Goal: Check status: Check status

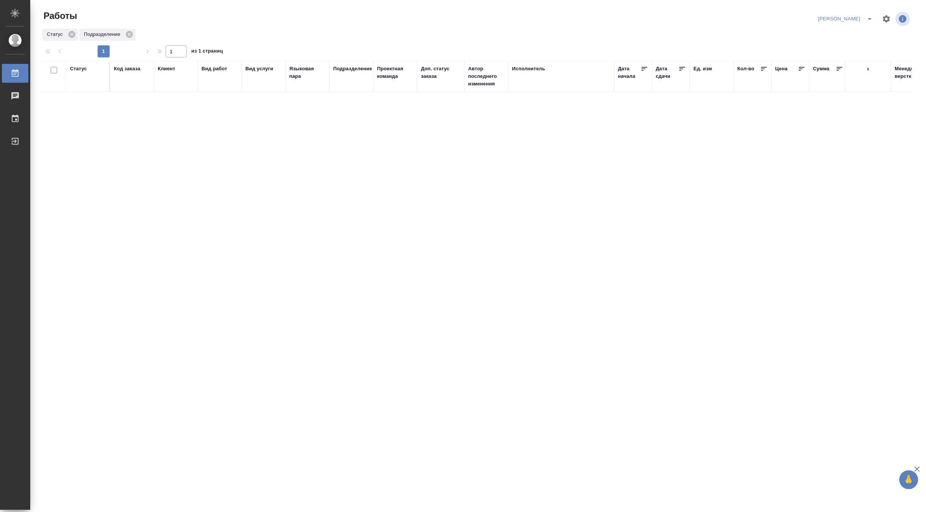
click at [871, 19] on icon "split button" at bounding box center [870, 19] width 4 height 2
click at [833, 56] on li "Ждемс" at bounding box center [841, 58] width 73 height 12
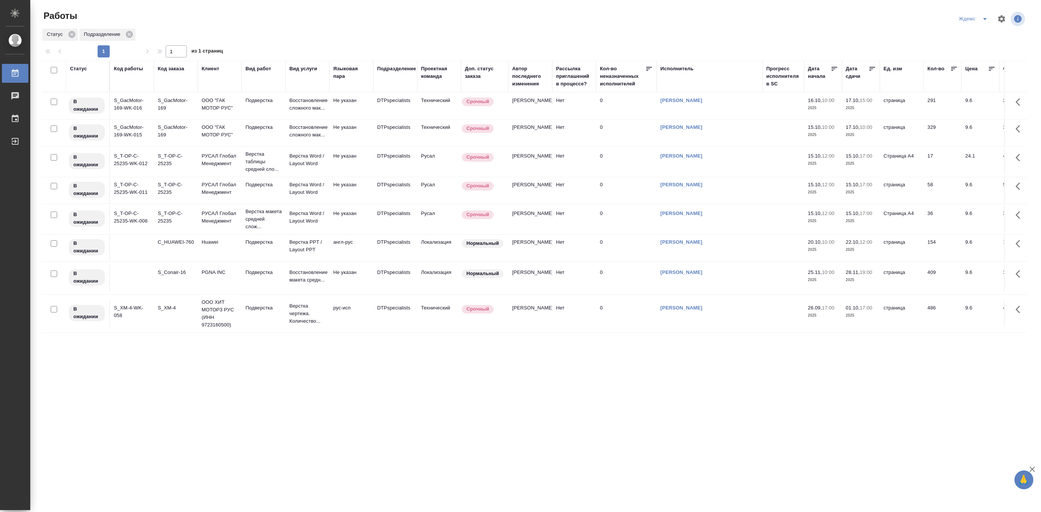
scroll to position [132, 0]
click at [225, 308] on p "ООО ХИТ МОТОРЗ РУС (ИНН 9723160500)" at bounding box center [220, 314] width 36 height 30
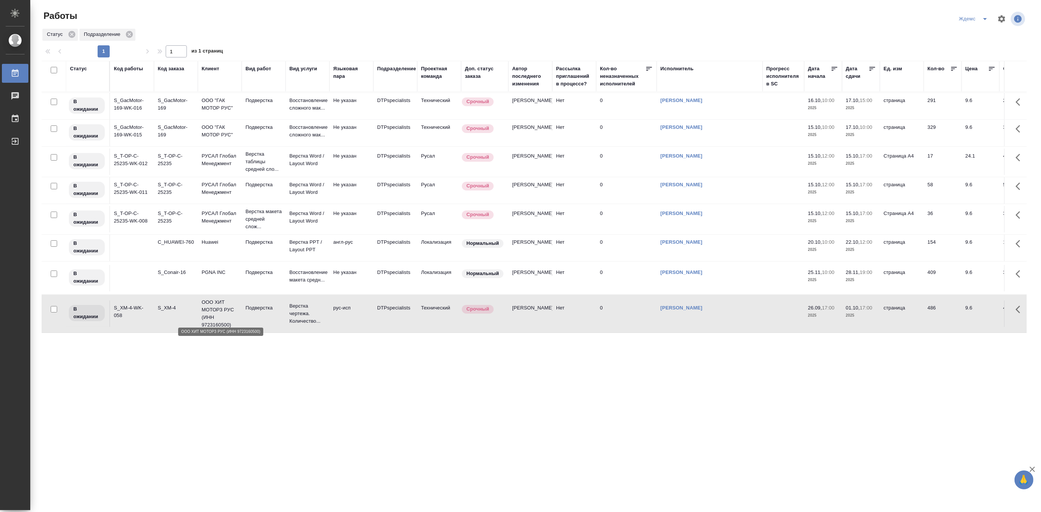
click at [225, 308] on p "ООО ХИТ МОТОРЗ РУС (ИНН 9723160500)" at bounding box center [220, 314] width 36 height 30
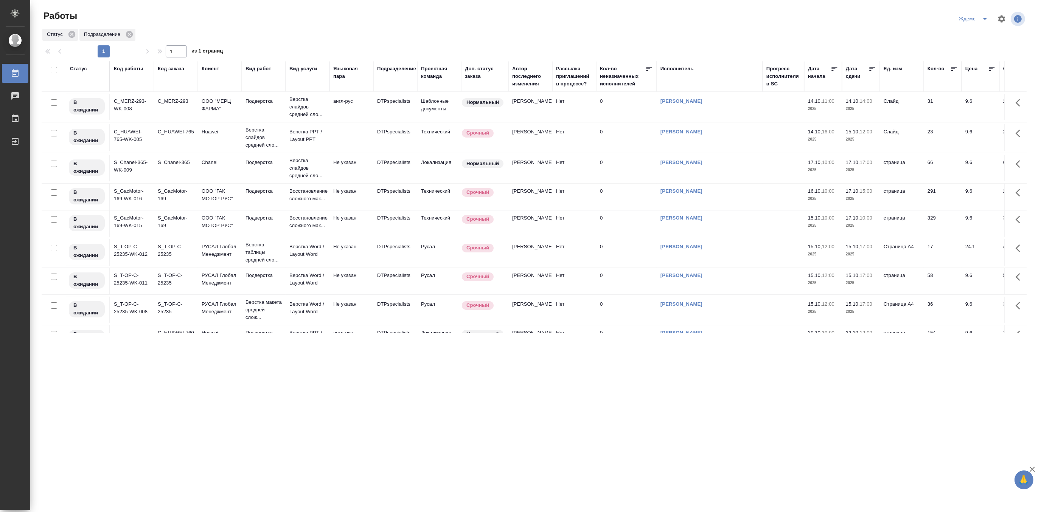
scroll to position [0, 0]
click at [925, 16] on icon "split button" at bounding box center [984, 18] width 9 height 9
click at [925, 55] on li "[PERSON_NAME]" at bounding box center [978, 58] width 73 height 12
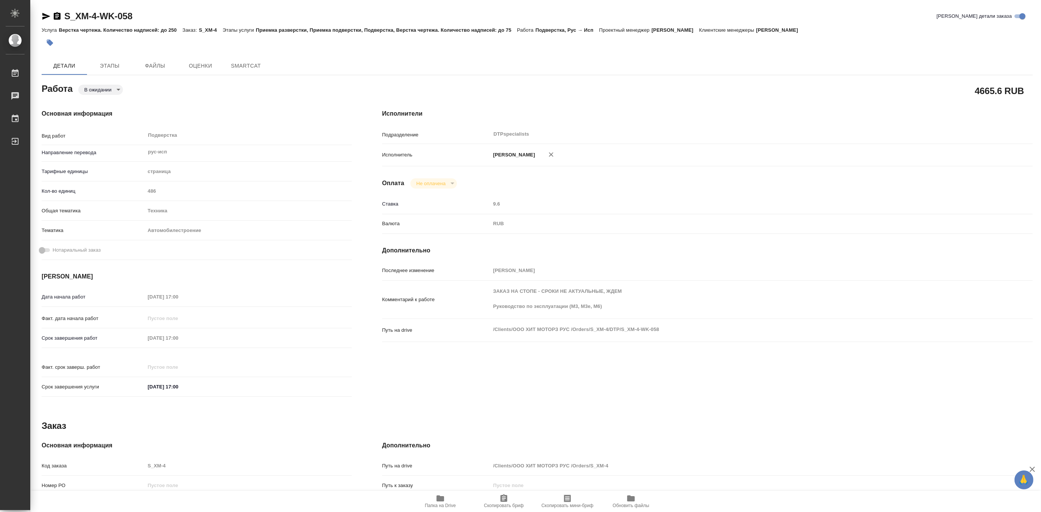
type textarea "x"
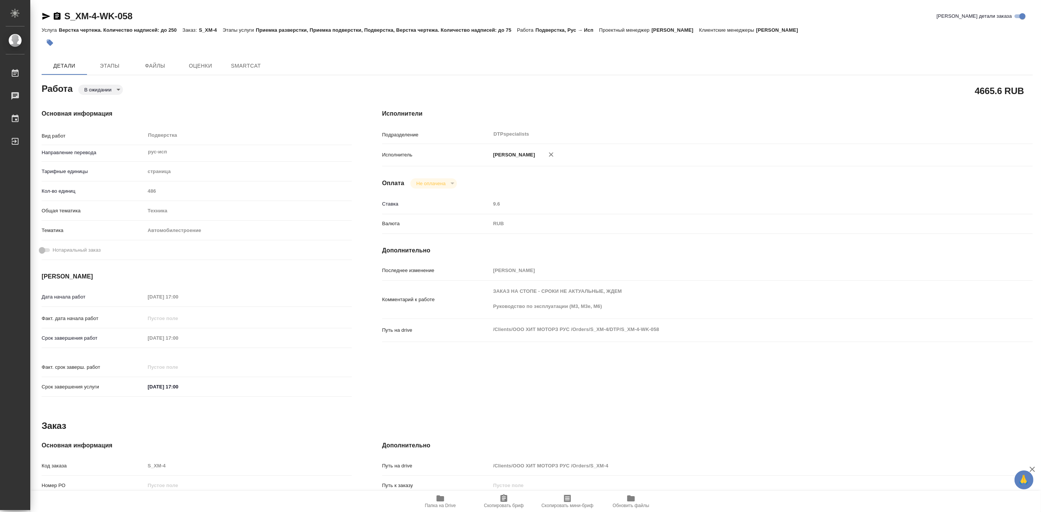
type textarea "x"
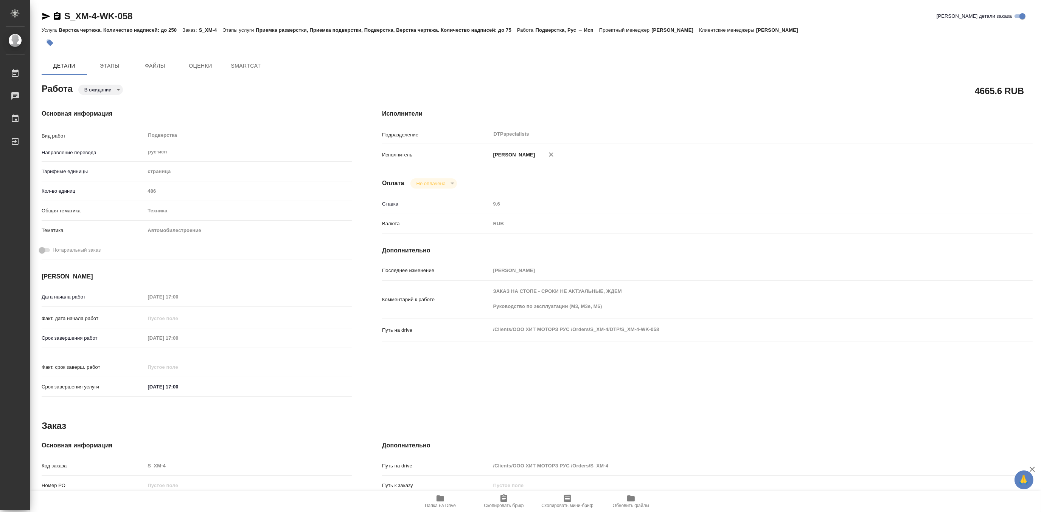
type textarea "x"
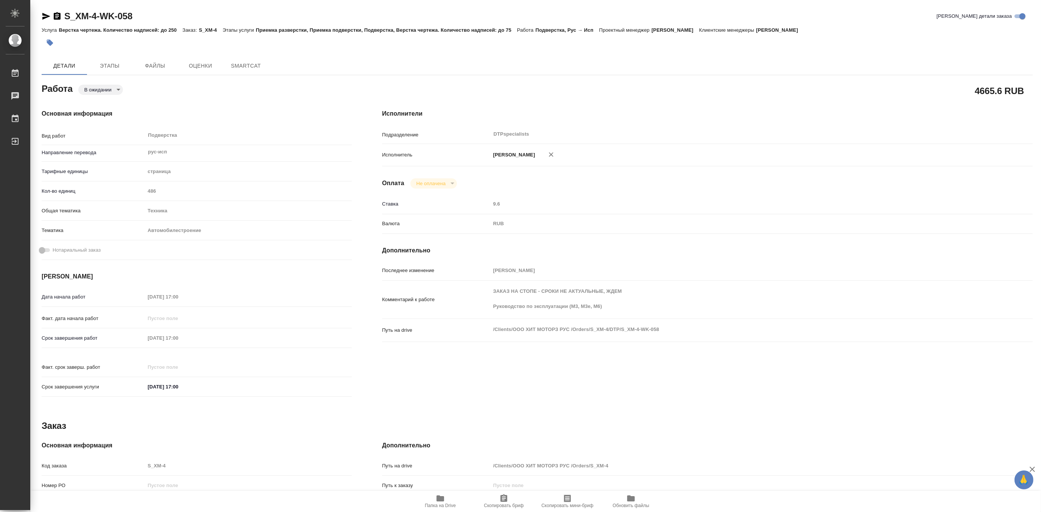
type textarea "x"
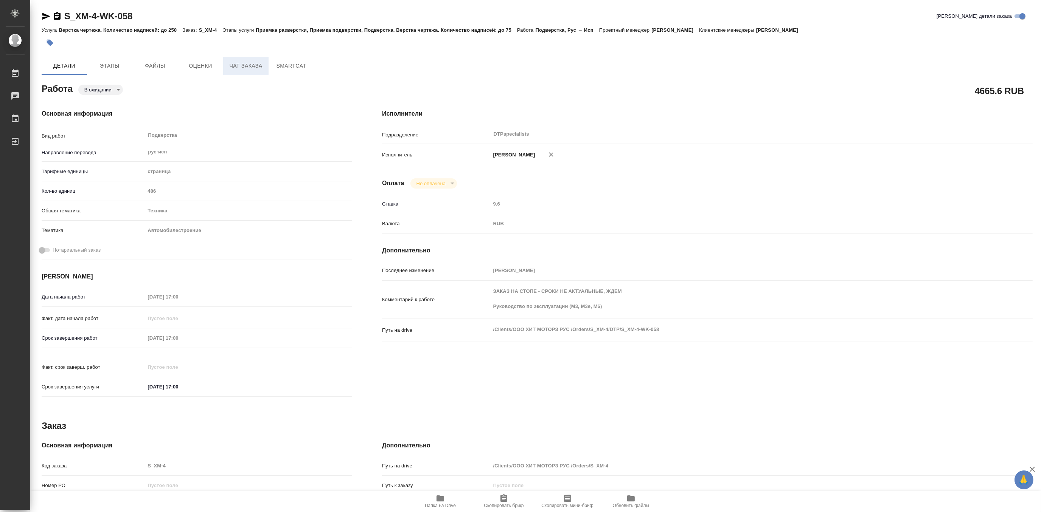
type textarea "x"
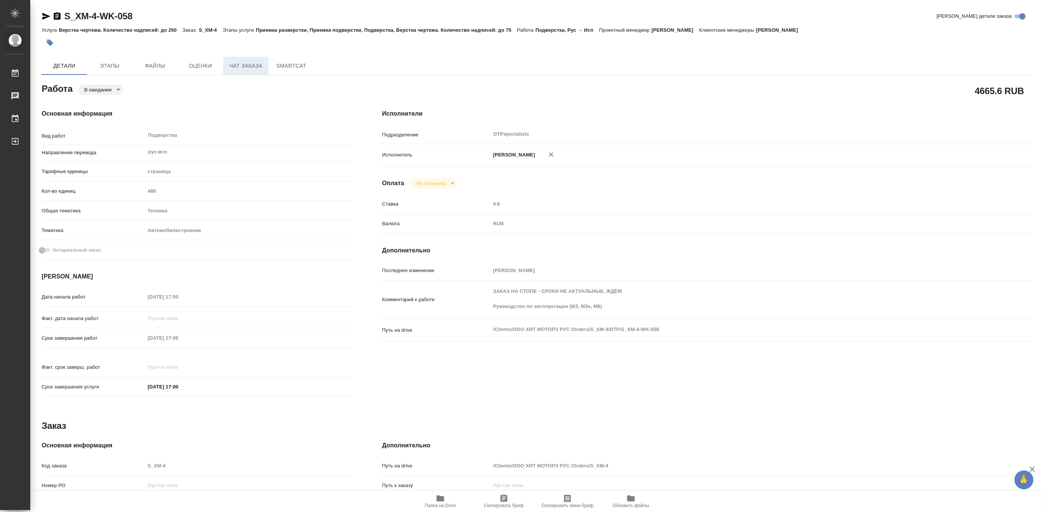
click at [237, 70] on button "Чат заказа" at bounding box center [245, 66] width 45 height 18
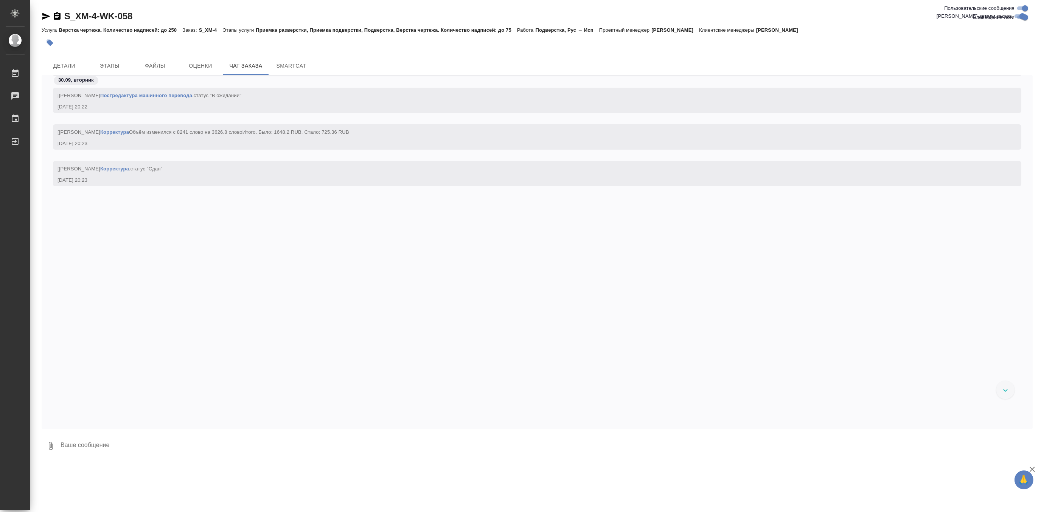
scroll to position [63550, 0]
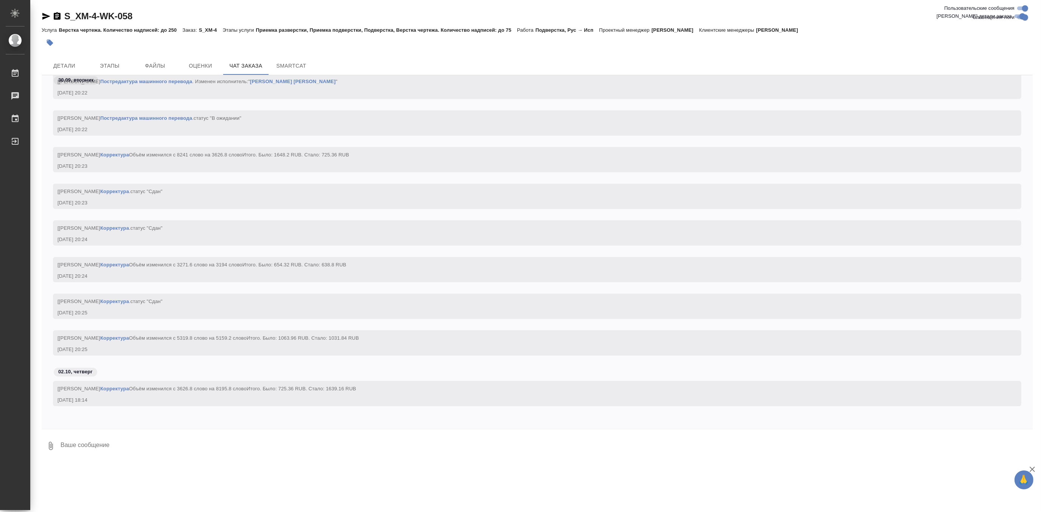
click at [111, 449] on textarea at bounding box center [546, 446] width 973 height 26
click at [198, 69] on span "Оценки" at bounding box center [200, 65] width 36 height 9
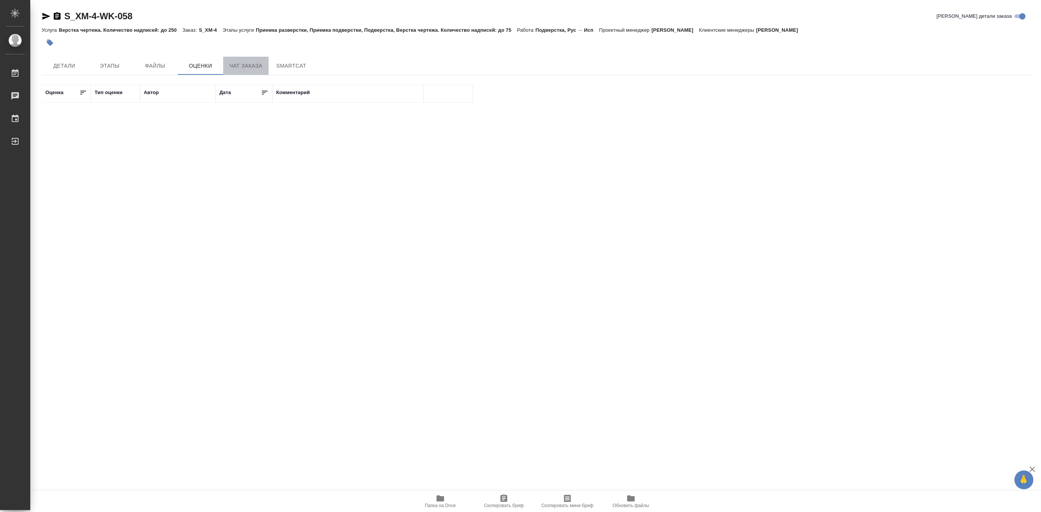
click at [243, 67] on span "Чат заказа" at bounding box center [246, 65] width 36 height 9
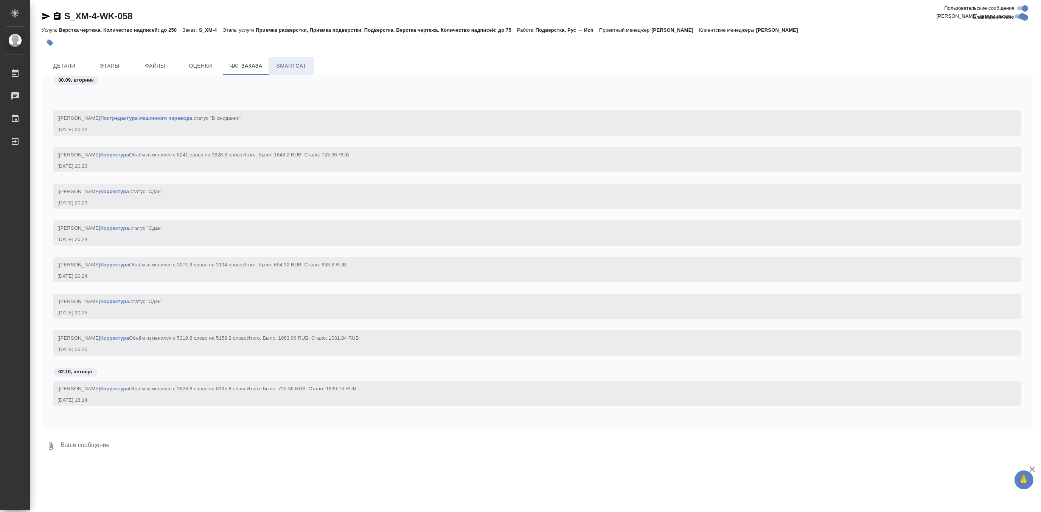
click at [287, 67] on span "SmartCat" at bounding box center [291, 65] width 36 height 9
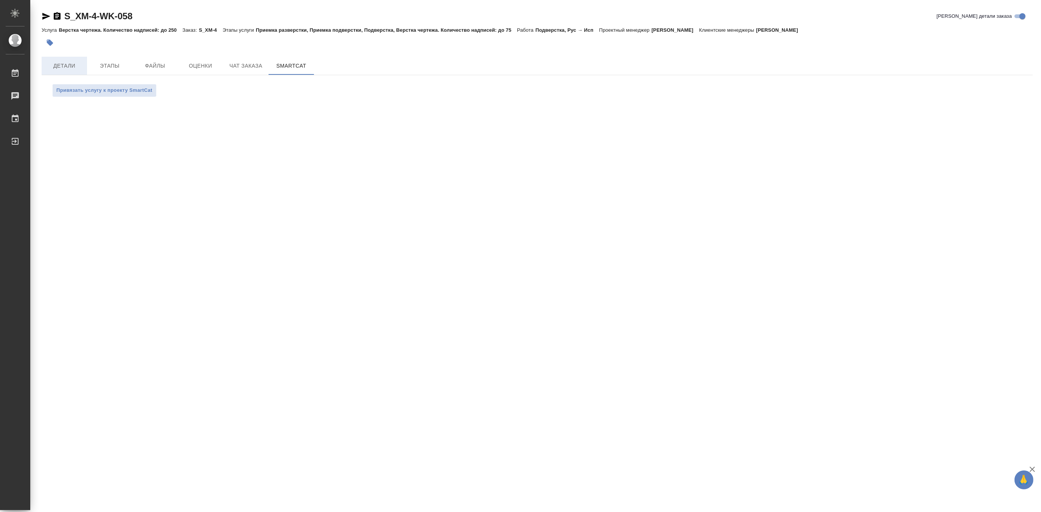
click at [70, 66] on span "Детали" at bounding box center [64, 65] width 36 height 9
